Goal: Information Seeking & Learning: Find contact information

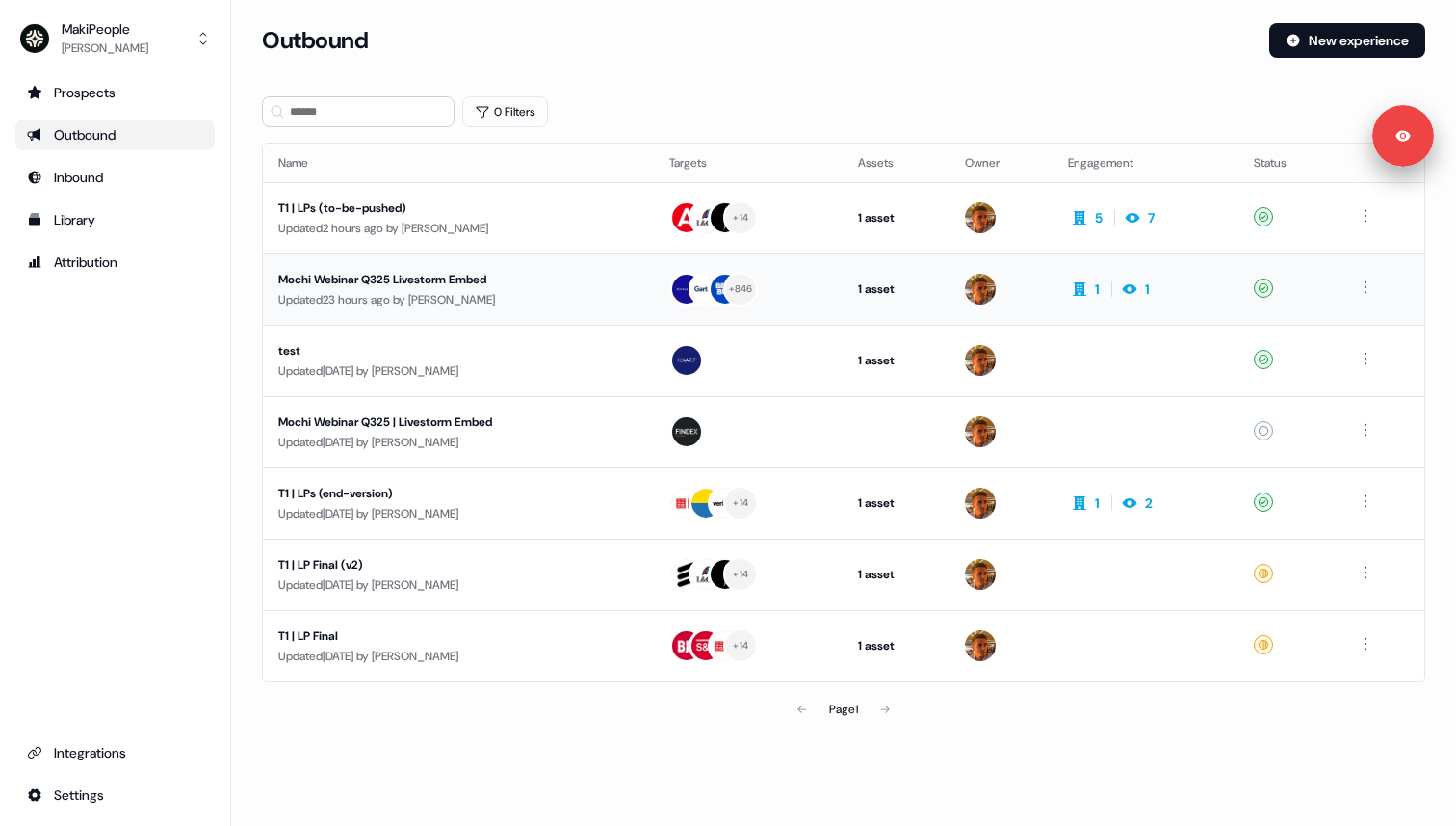
click at [555, 291] on div "Updated 23 hours ago by [PERSON_NAME]" at bounding box center [458, 299] width 360 height 19
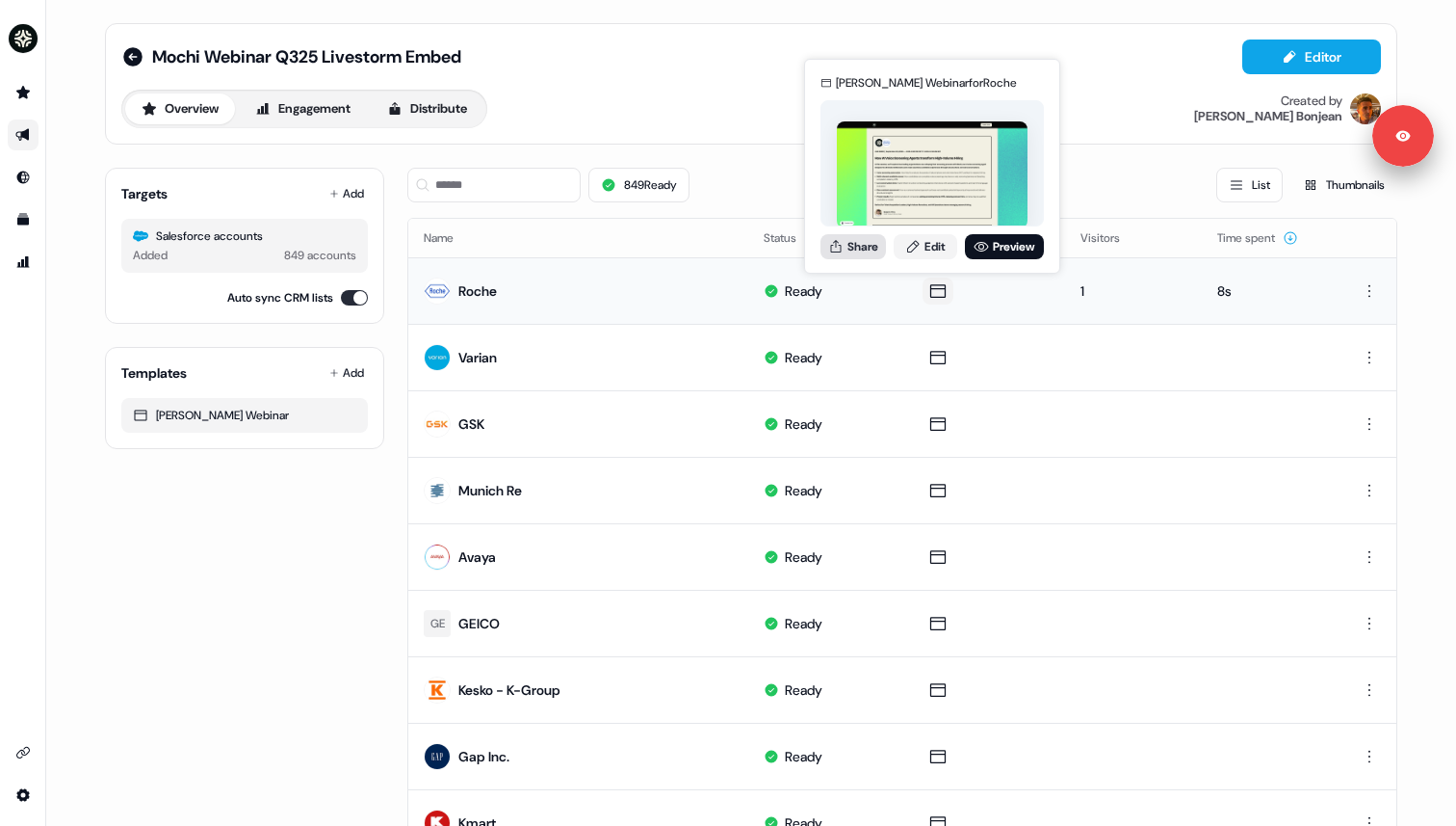
click at [868, 246] on button "Share" at bounding box center [854, 246] width 65 height 25
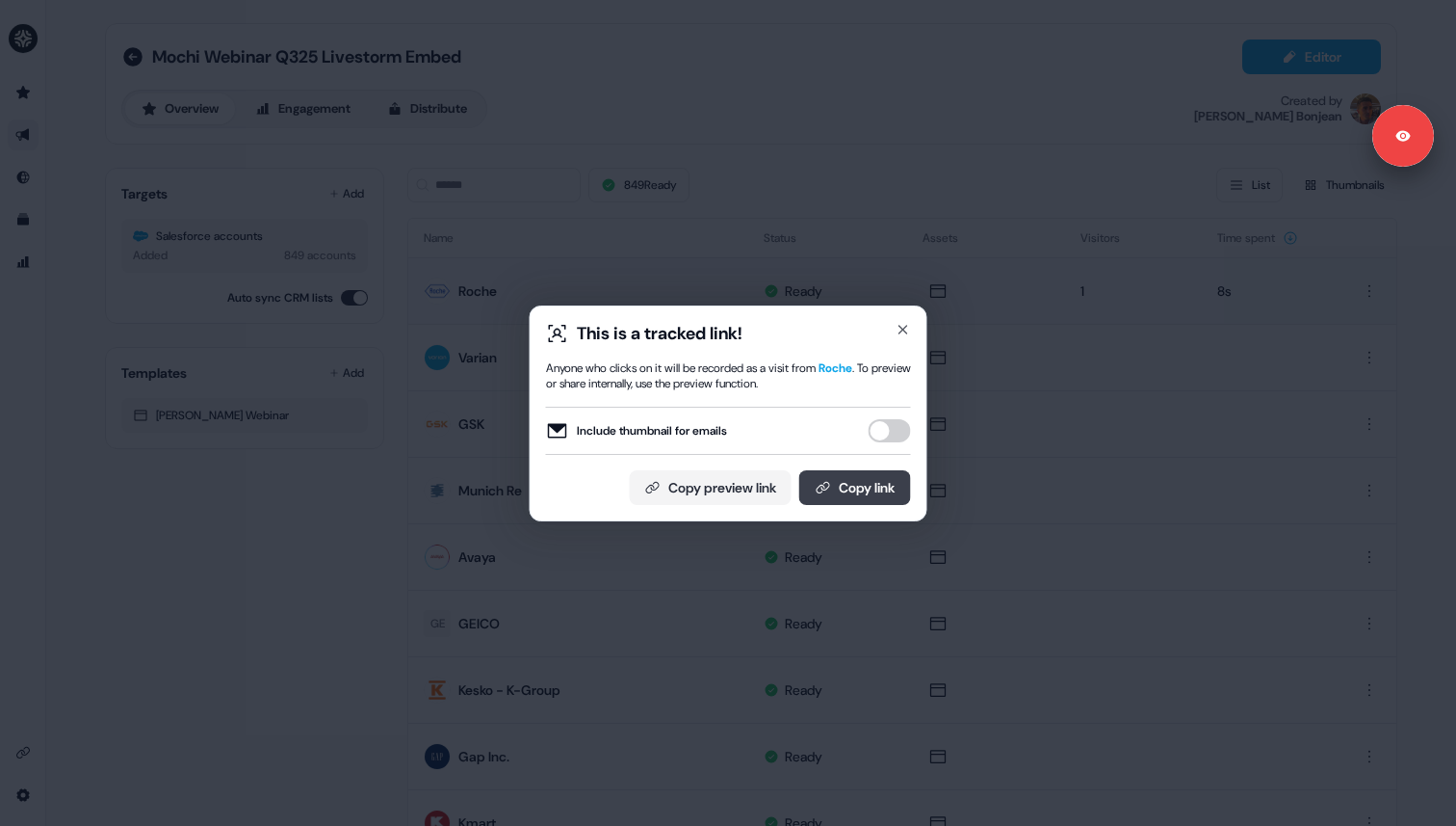
click at [846, 490] on button "Copy link" at bounding box center [855, 487] width 112 height 35
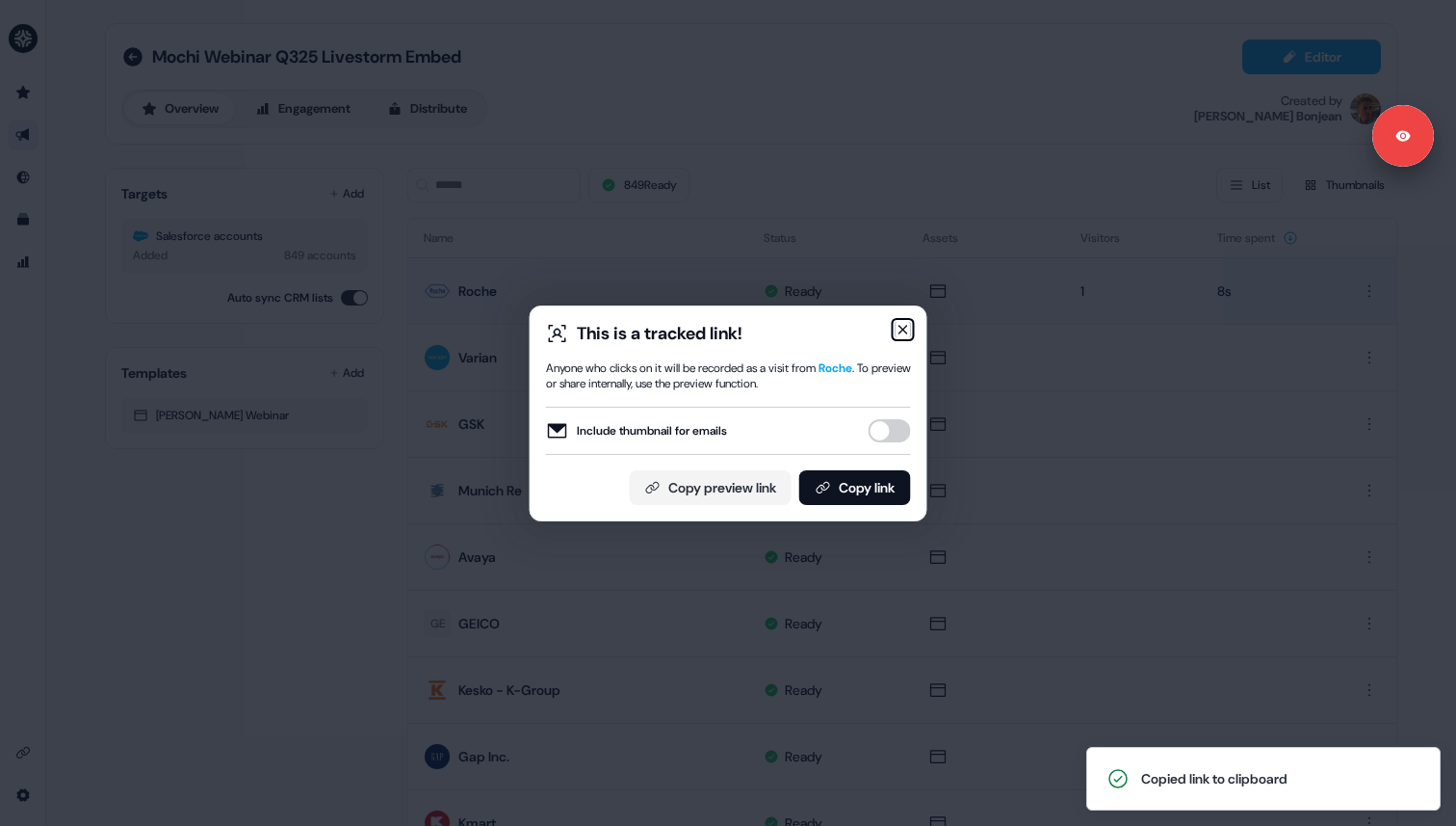
click at [901, 331] on icon "button" at bounding box center [904, 329] width 16 height 16
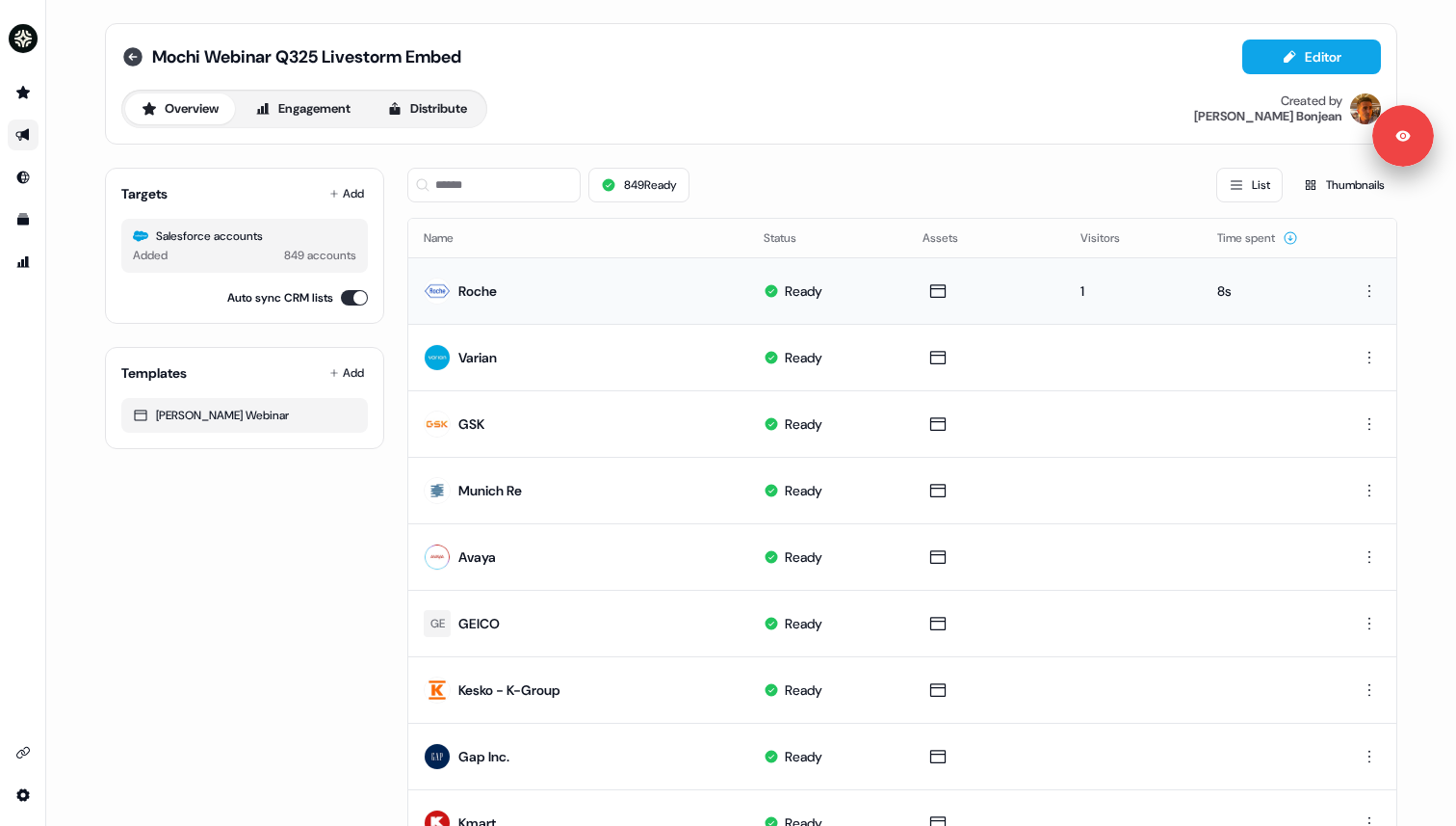
click at [126, 56] on icon at bounding box center [133, 56] width 23 height 23
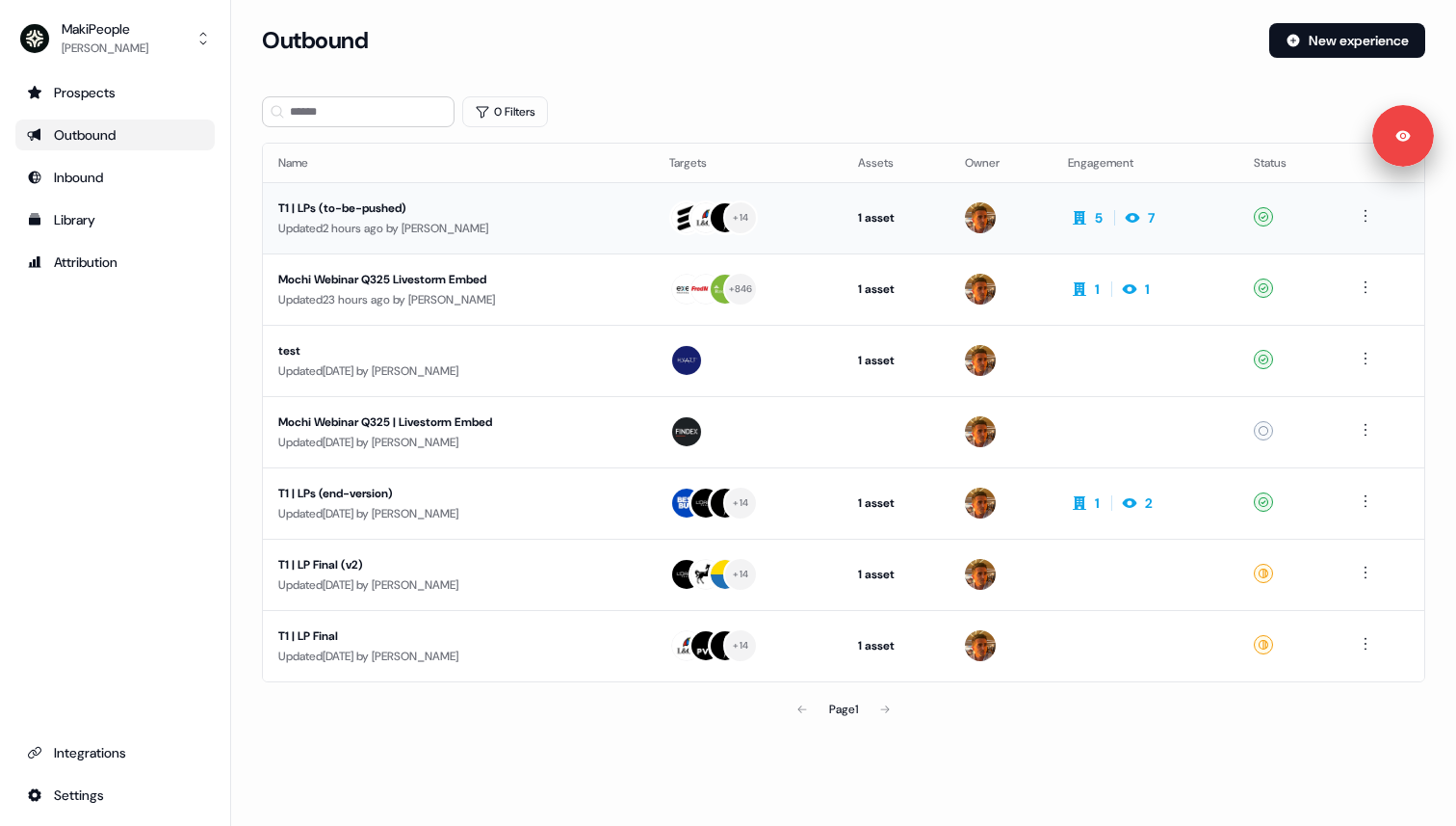
click at [483, 212] on div "T1 | LPs (to-be-pushed)" at bounding box center [458, 208] width 360 height 19
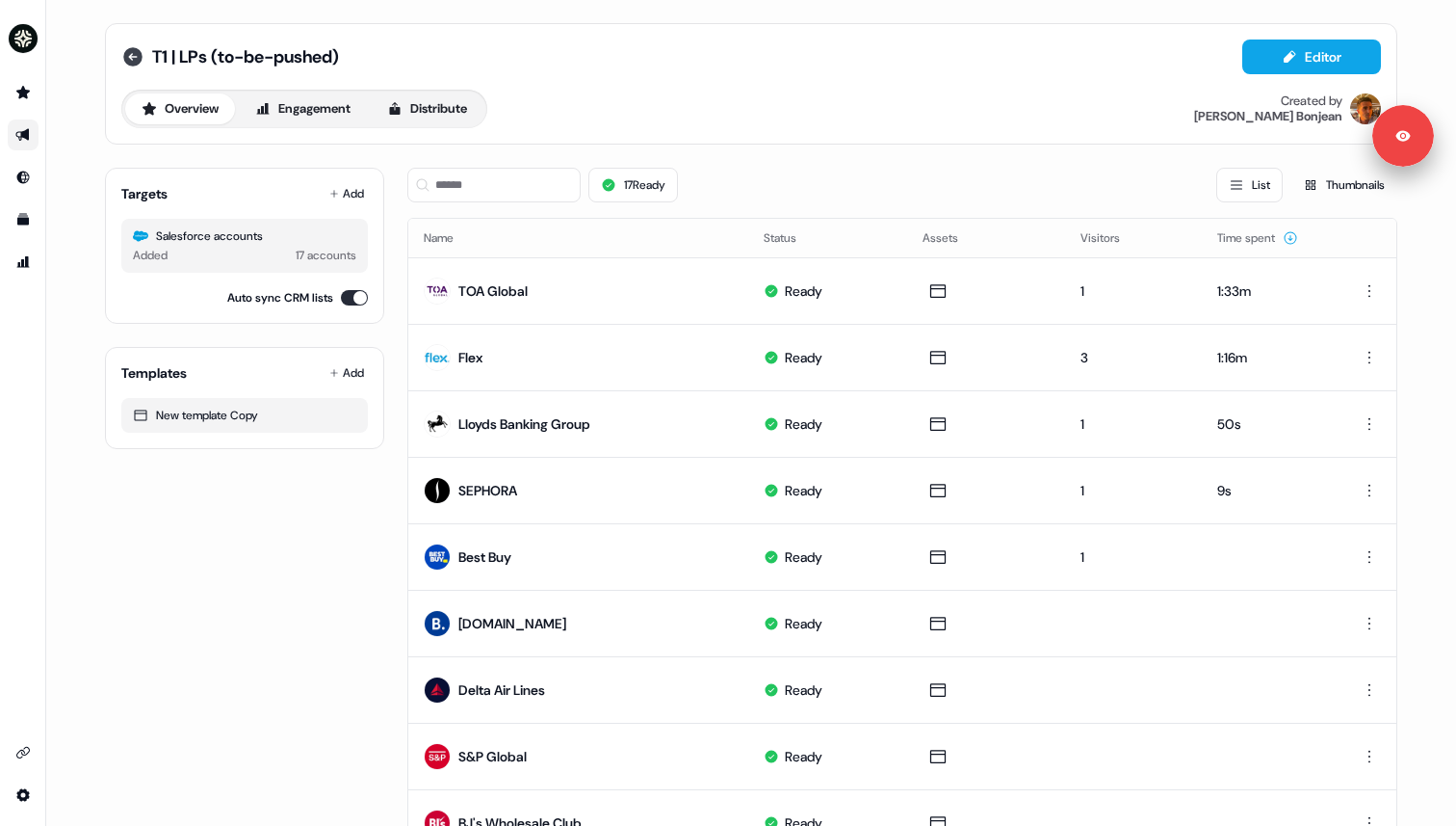
click at [133, 59] on icon at bounding box center [133, 56] width 19 height 19
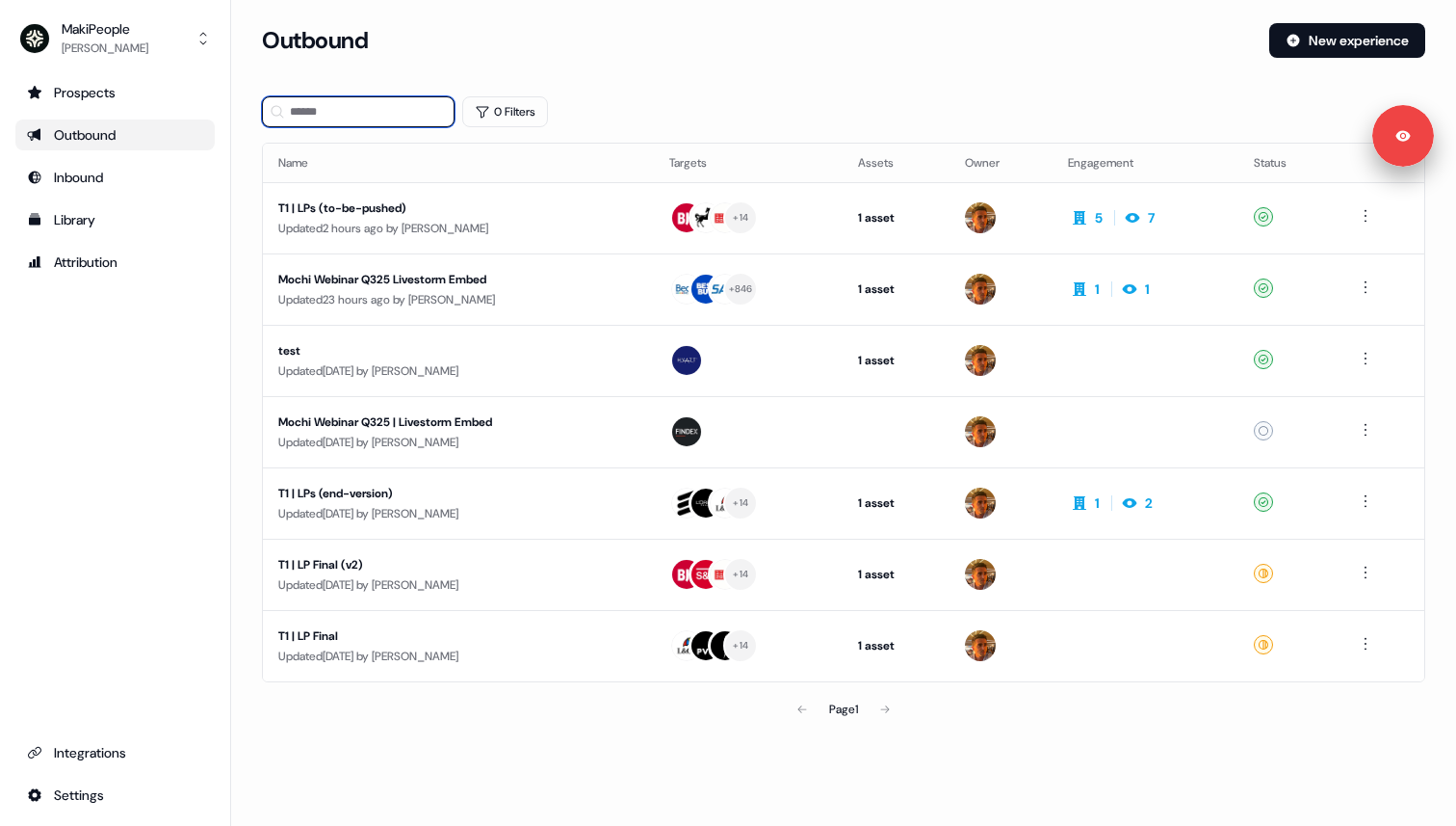
click at [305, 112] on input at bounding box center [358, 111] width 193 height 31
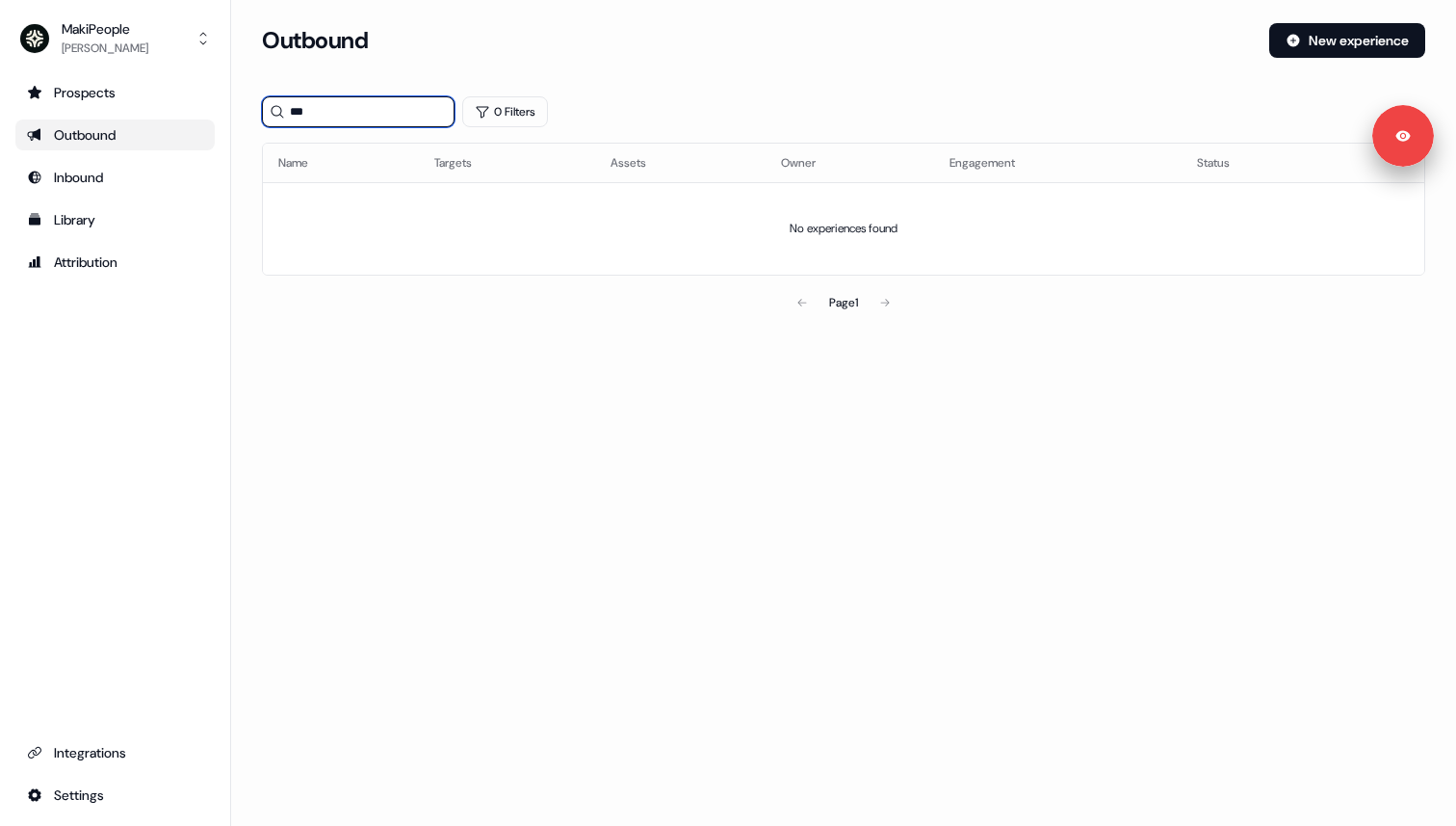
type input "***"
click at [64, 138] on div "Outbound" at bounding box center [115, 135] width 176 height 19
click at [78, 94] on div "Prospects" at bounding box center [115, 92] width 176 height 19
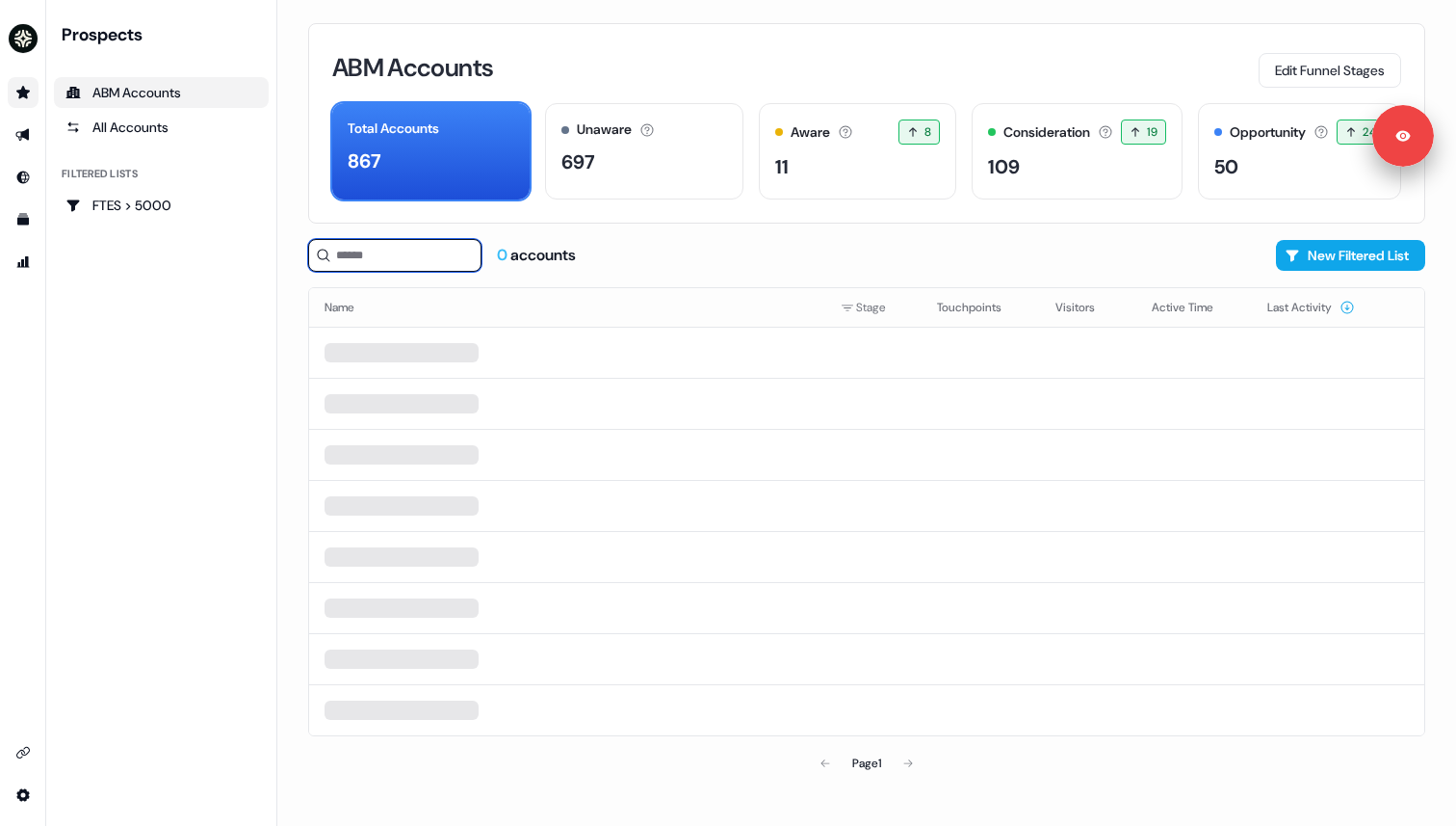
click at [369, 265] on input at bounding box center [395, 255] width 173 height 33
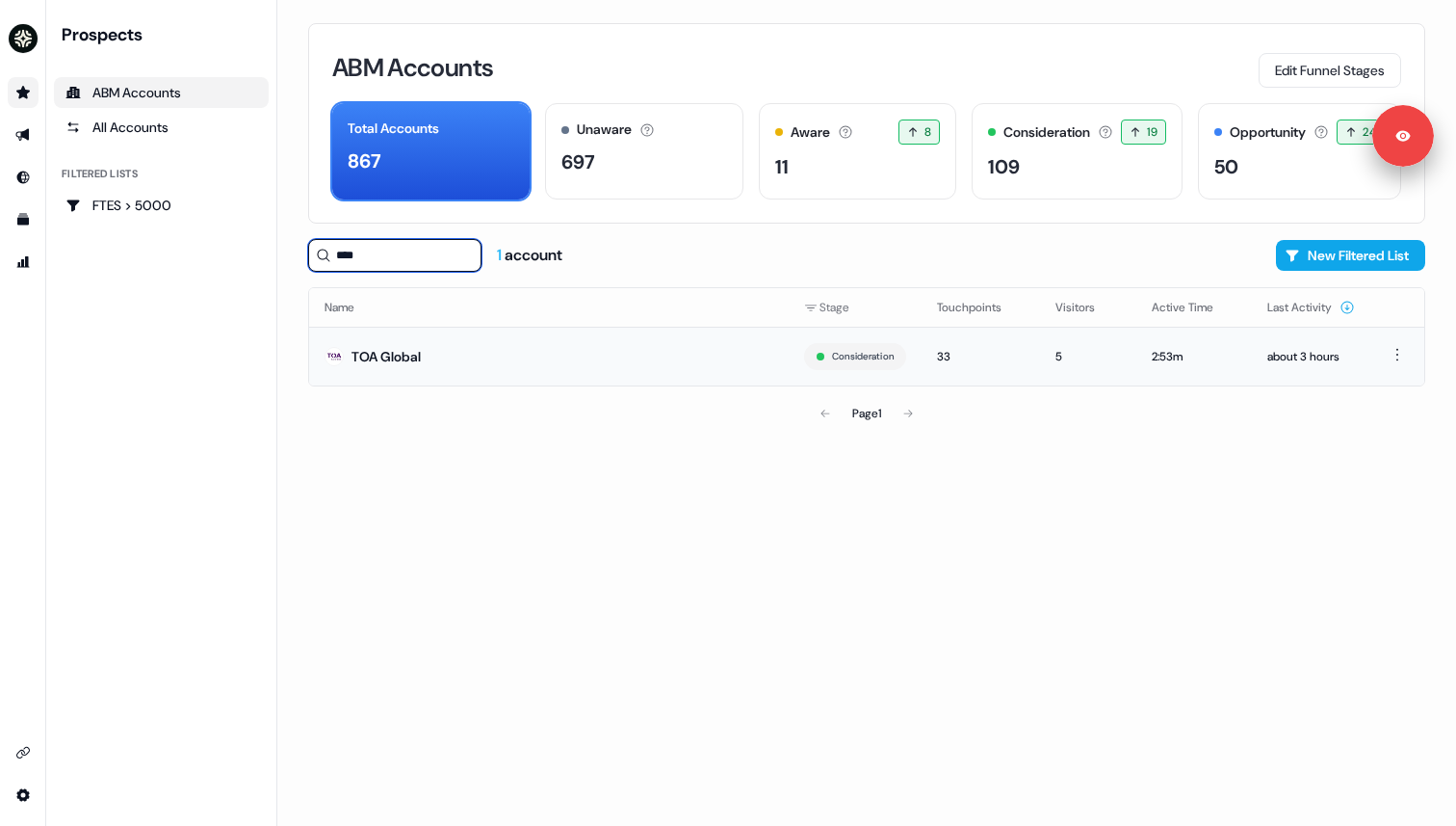
type input "***"
click at [386, 358] on div "TOA Global" at bounding box center [386, 356] width 69 height 19
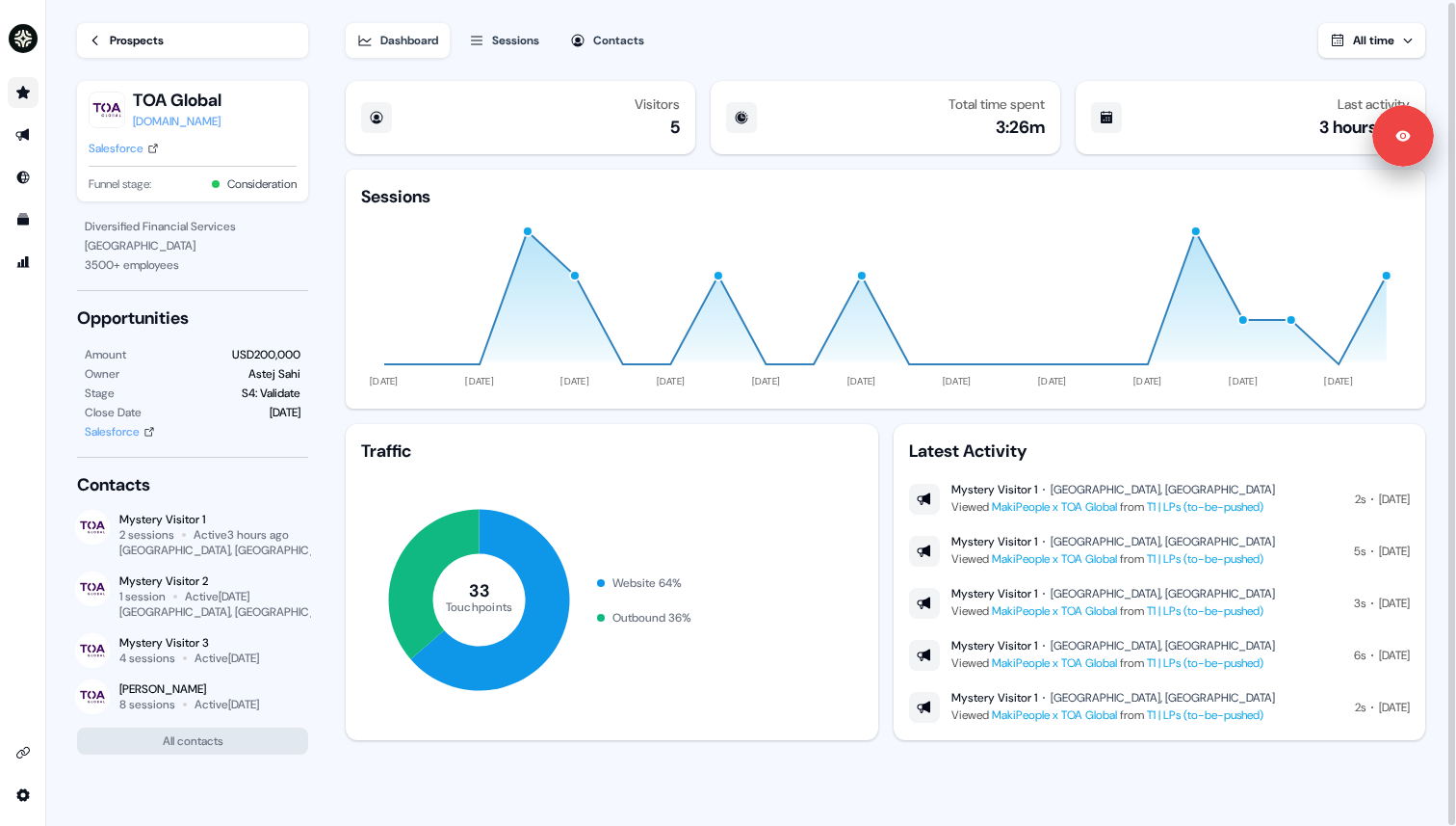
scroll to position [2, 0]
click at [146, 690] on div "Anne King" at bounding box center [189, 688] width 139 height 16
click at [224, 703] on div "Active 22 days ago" at bounding box center [227, 702] width 64 height 16
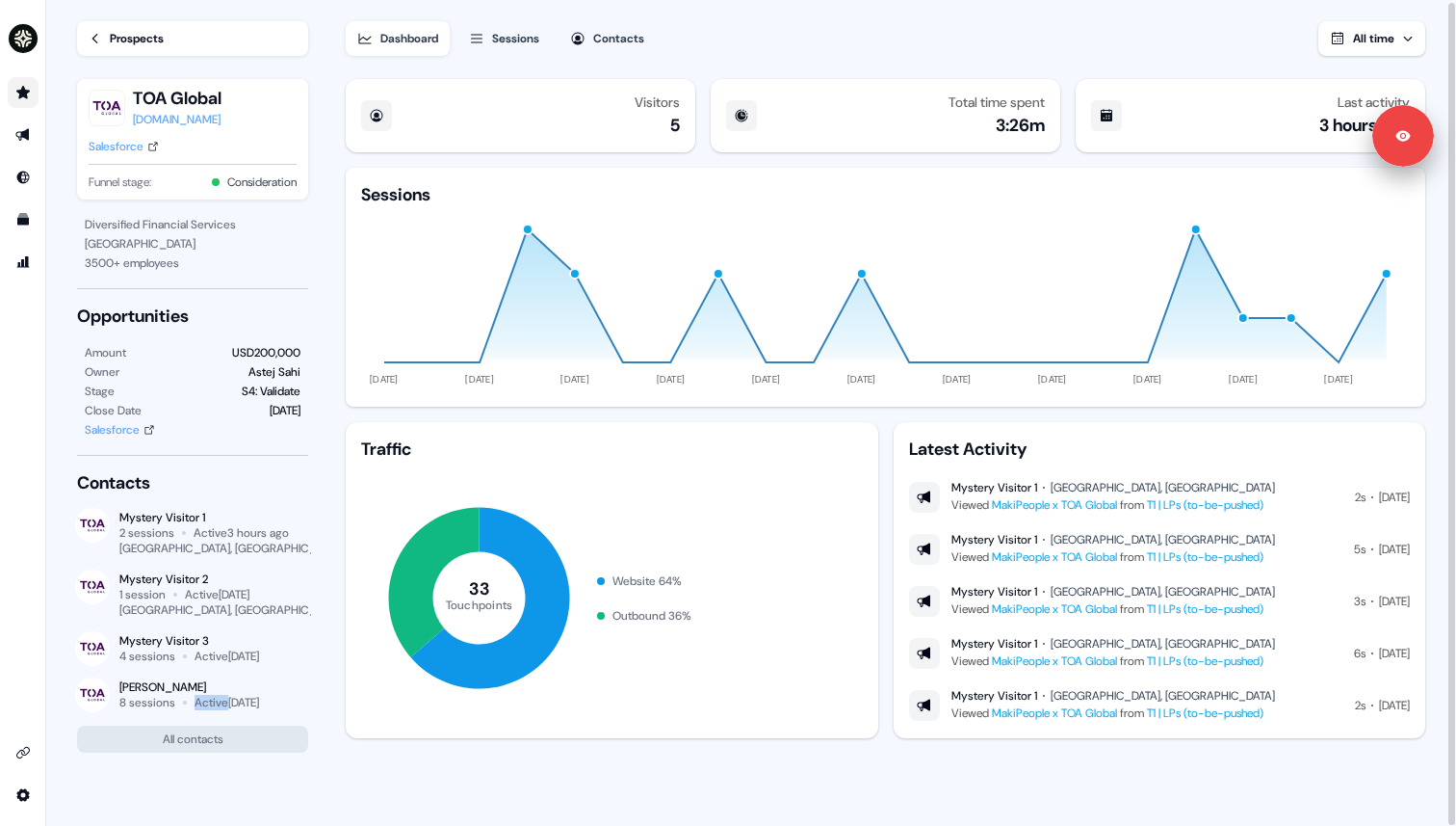
click at [224, 703] on div "Active 22 days ago" at bounding box center [227, 702] width 64 height 16
click at [80, 697] on img at bounding box center [92, 694] width 31 height 31
click at [135, 690] on div "Anne King" at bounding box center [189, 688] width 139 height 16
click at [623, 31] on div "Contacts" at bounding box center [619, 38] width 51 height 19
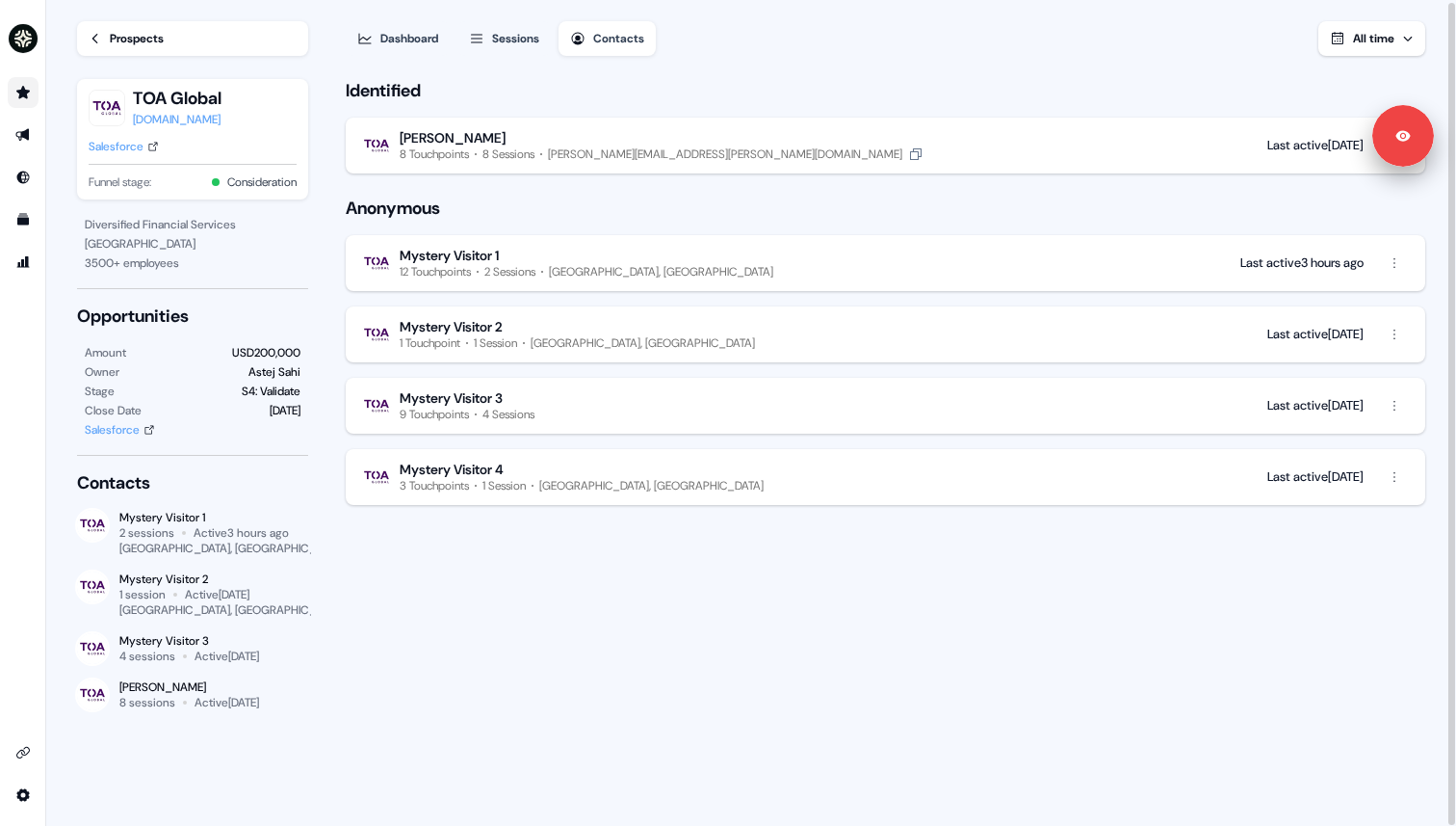
click at [609, 134] on div "Anne King" at bounding box center [662, 138] width 524 height 18
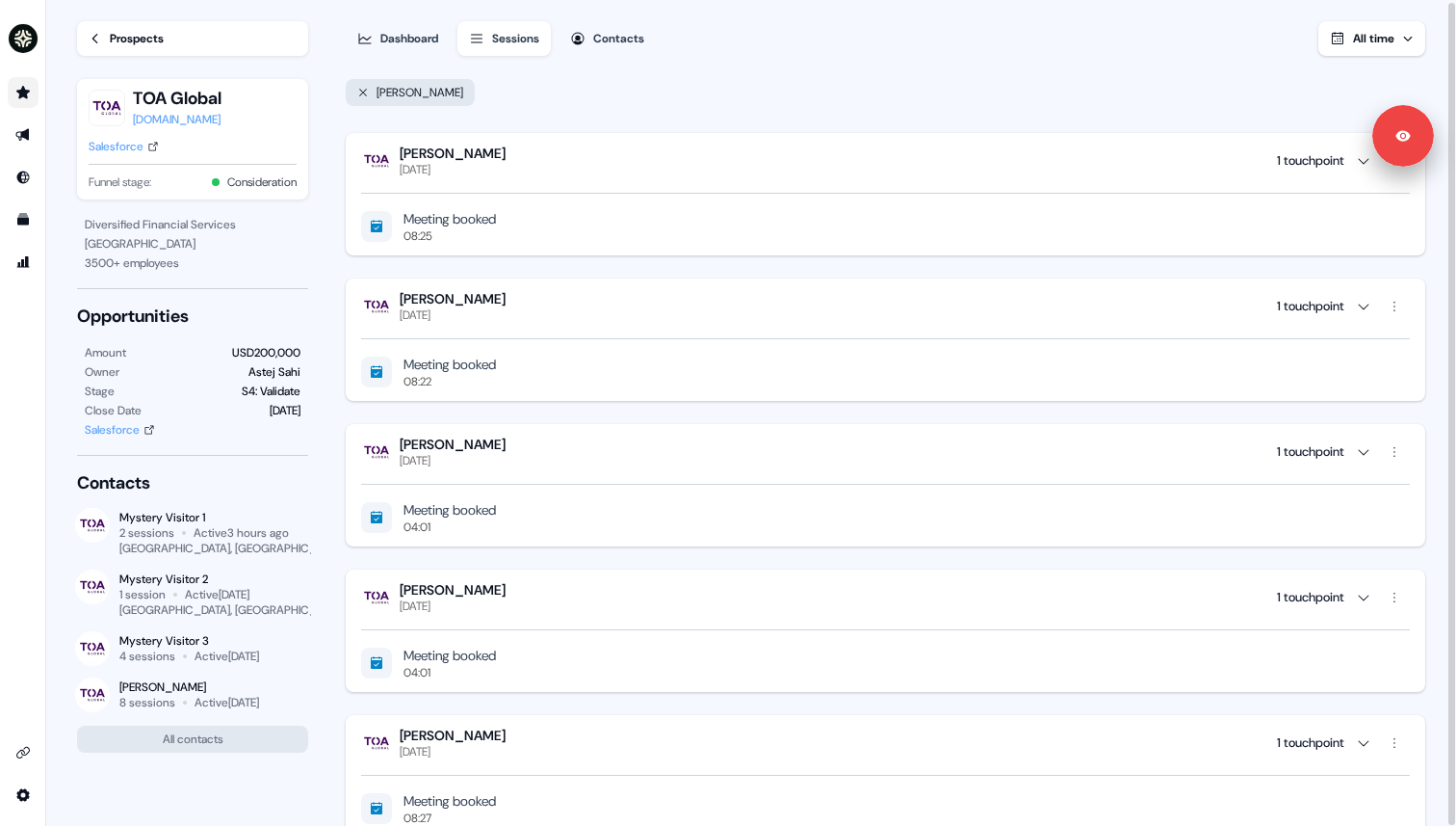
drag, startPoint x: 520, startPoint y: 165, endPoint x: 415, endPoint y: 167, distance: 105.0
click at [414, 168] on div "Anne King Tuesday, August 26th 1 touchpoint" at bounding box center [885, 160] width 1048 height 33
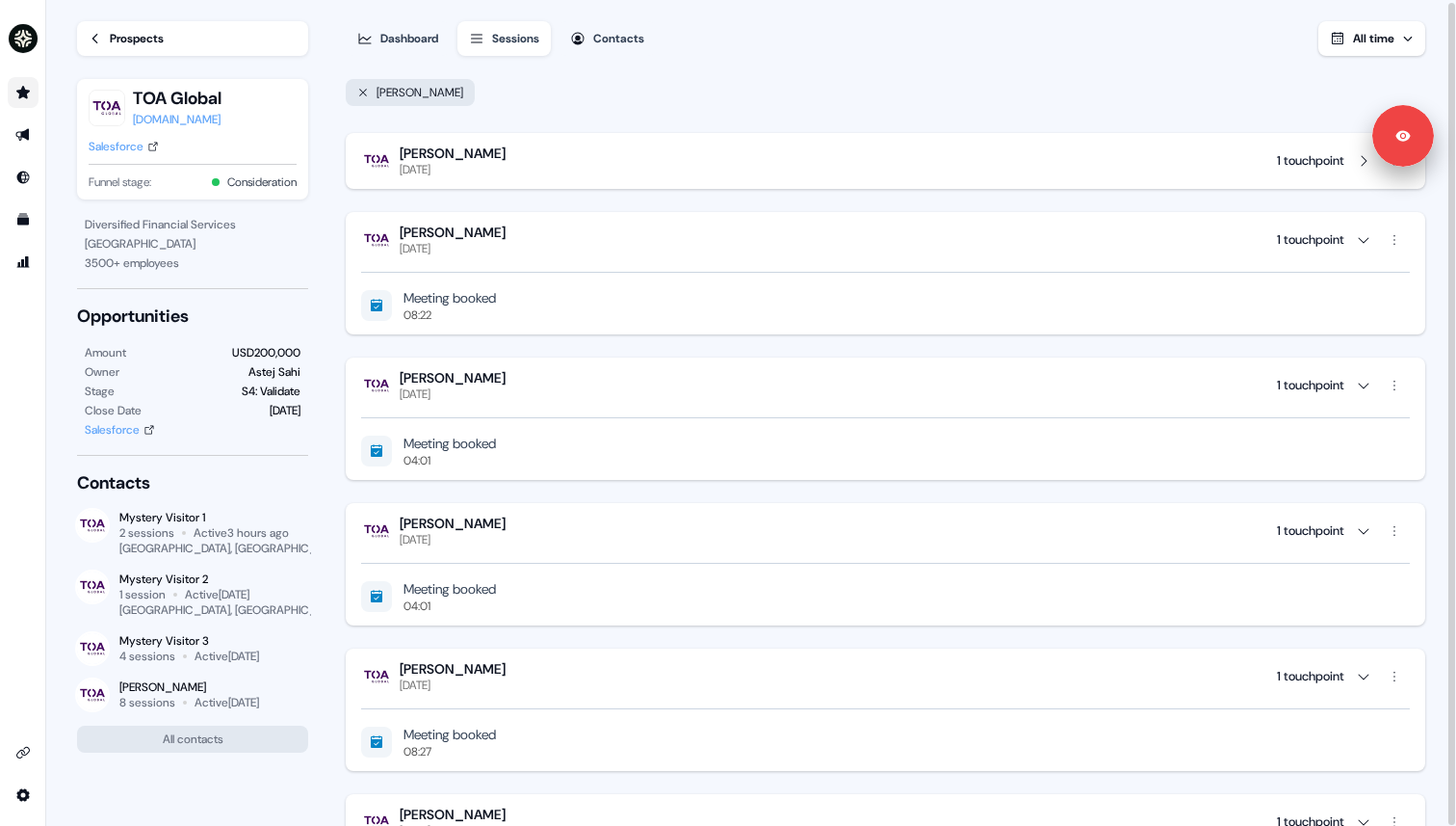
click at [571, 151] on div "Anne King Tuesday, August 26th 1 touchpoint" at bounding box center [885, 160] width 1048 height 33
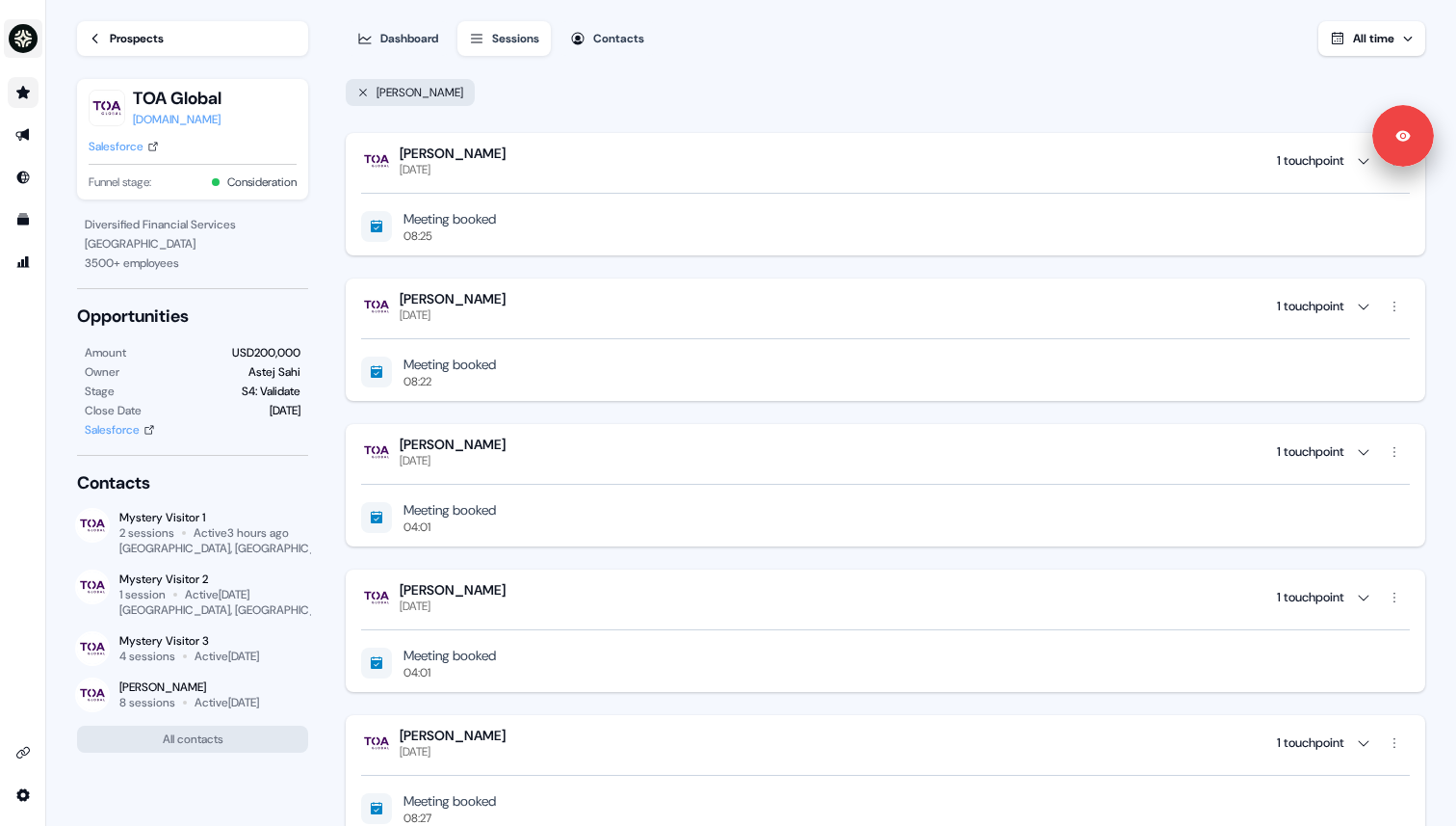
click at [21, 47] on img "side nav menu" at bounding box center [23, 38] width 31 height 31
click at [877, 100] on div "Help documentation Feedback Logout Loading... Prospects TOA Global toaglobal.co…" at bounding box center [728, 413] width 1456 height 826
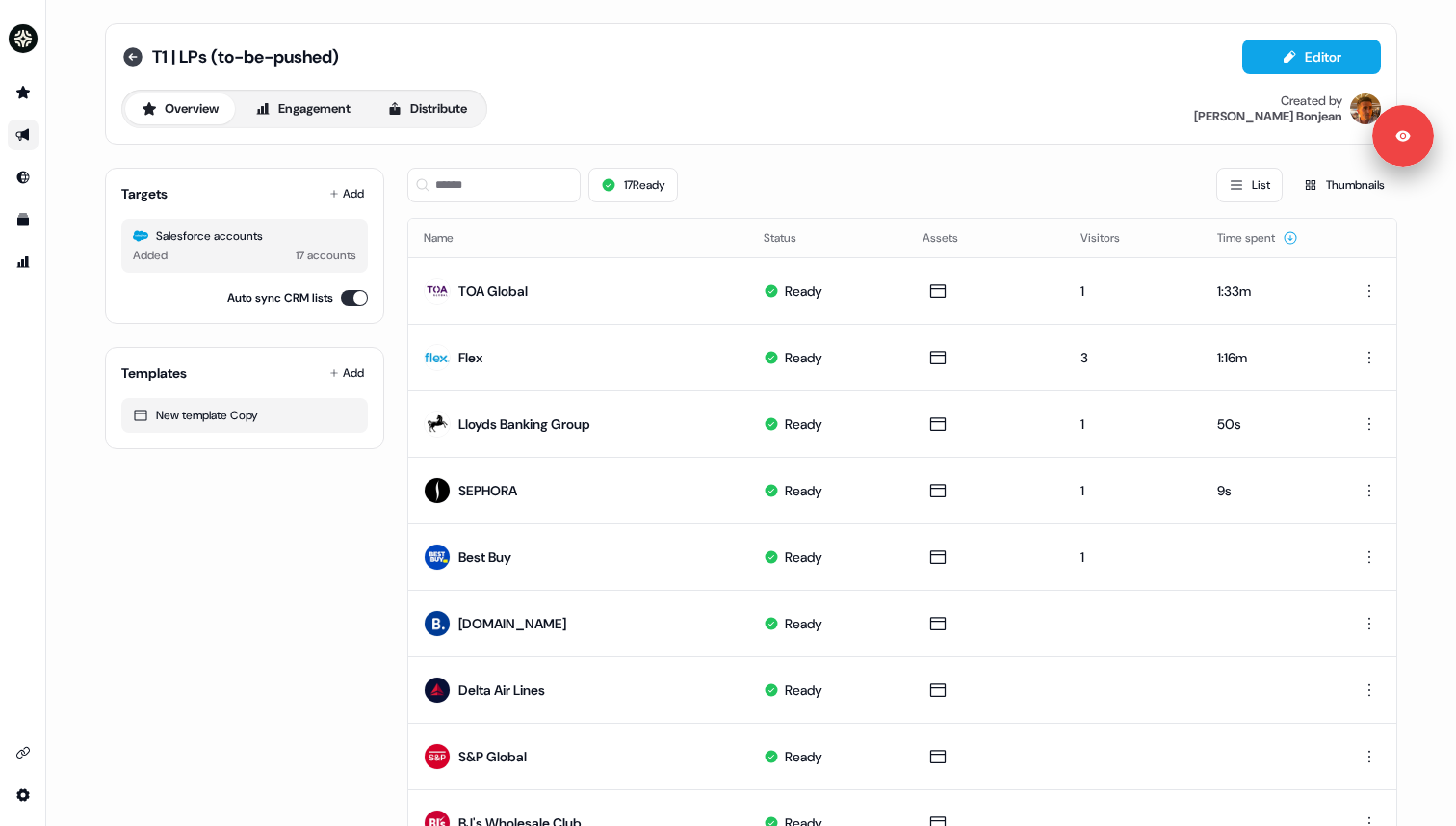
click at [124, 61] on icon at bounding box center [133, 56] width 19 height 19
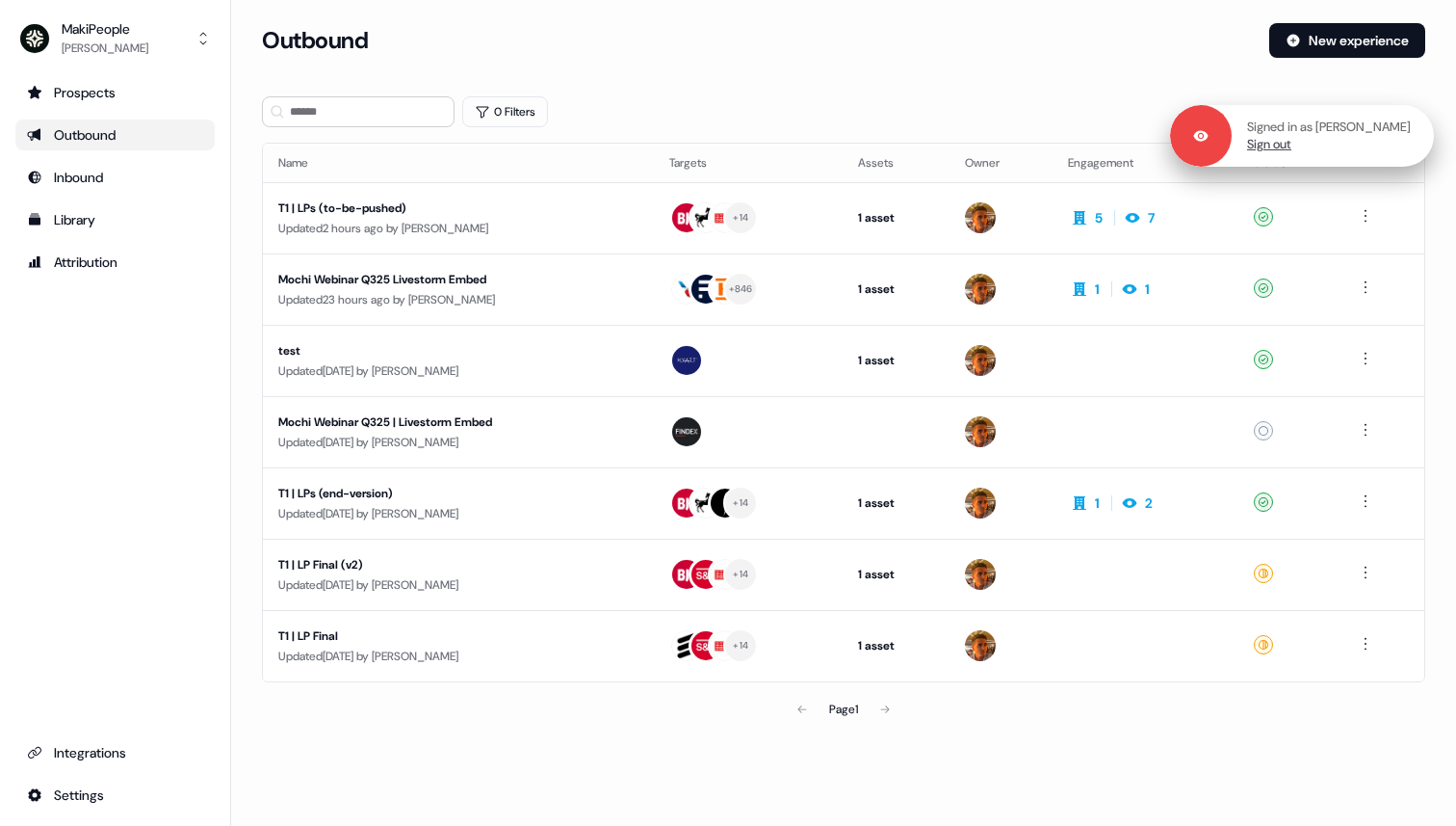
click at [1273, 143] on link "Sign out" at bounding box center [1269, 144] width 45 height 18
